Goal: Task Accomplishment & Management: Complete application form

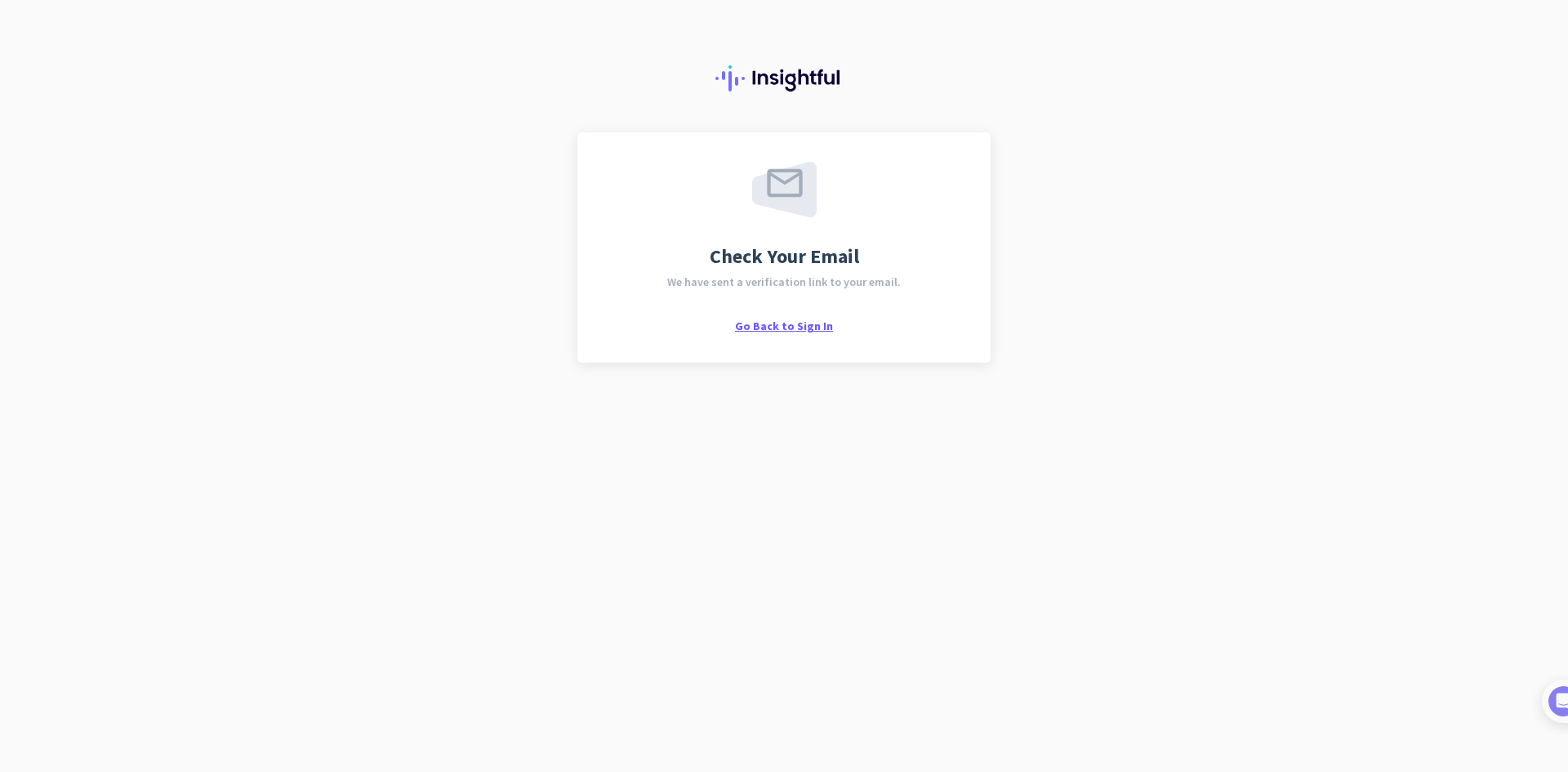
click at [815, 325] on span "Go Back to Sign In" at bounding box center [784, 325] width 98 height 15
drag, startPoint x: 762, startPoint y: 90, endPoint x: 774, endPoint y: 84, distance: 13.4
click at [767, 88] on div at bounding box center [784, 66] width 1568 height 132
click at [788, 63] on div at bounding box center [784, 66] width 1568 height 132
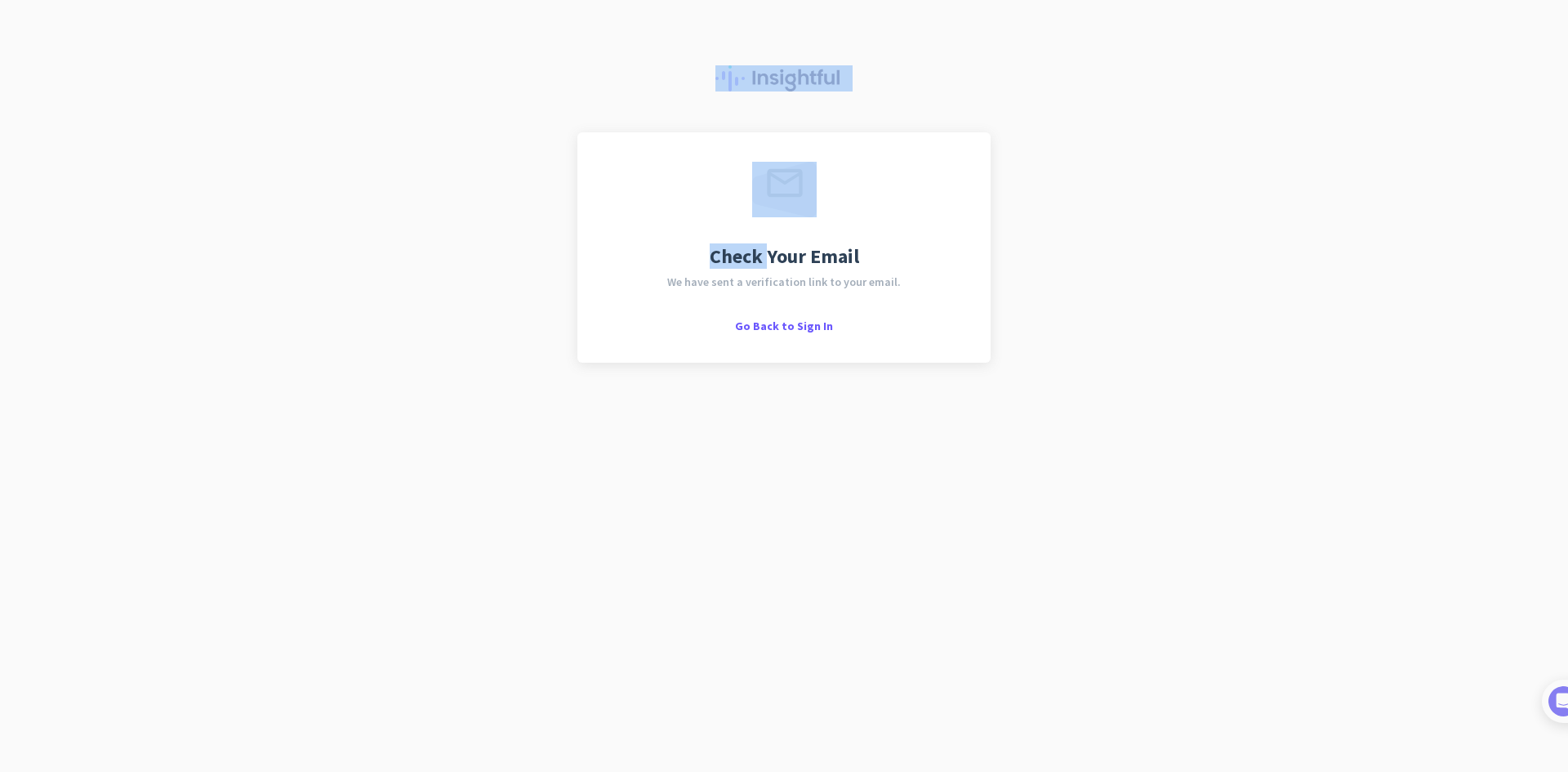
click at [814, 213] on img at bounding box center [784, 190] width 64 height 56
